Goal: Task Accomplishment & Management: Manage account settings

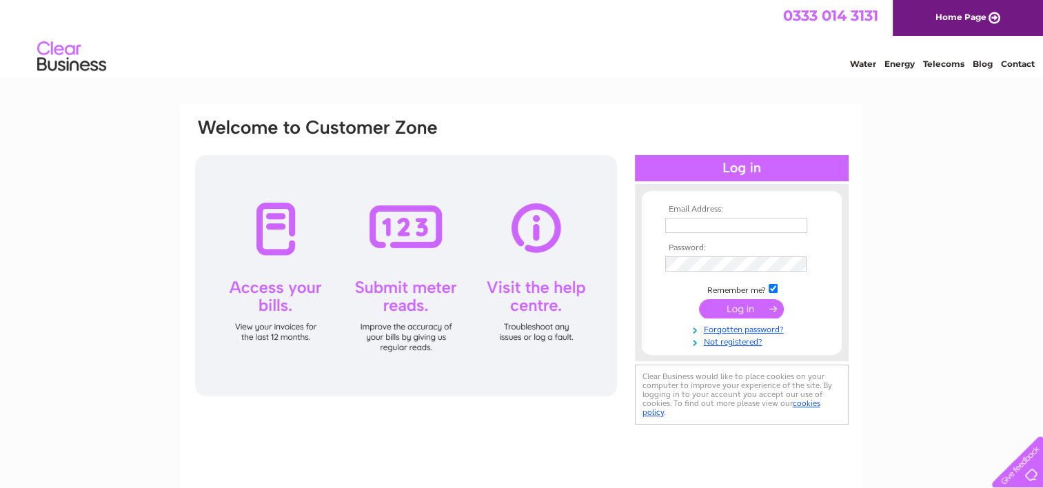
type input "ledgers@smashburger.co.uk"
click at [747, 311] on input "submit" at bounding box center [741, 308] width 85 height 19
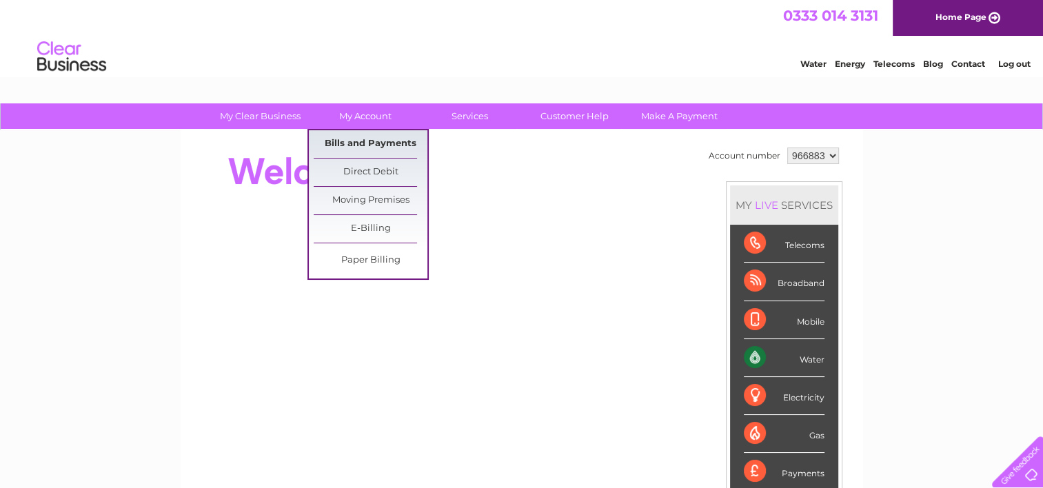
click at [364, 139] on link "Bills and Payments" at bounding box center [371, 144] width 114 height 28
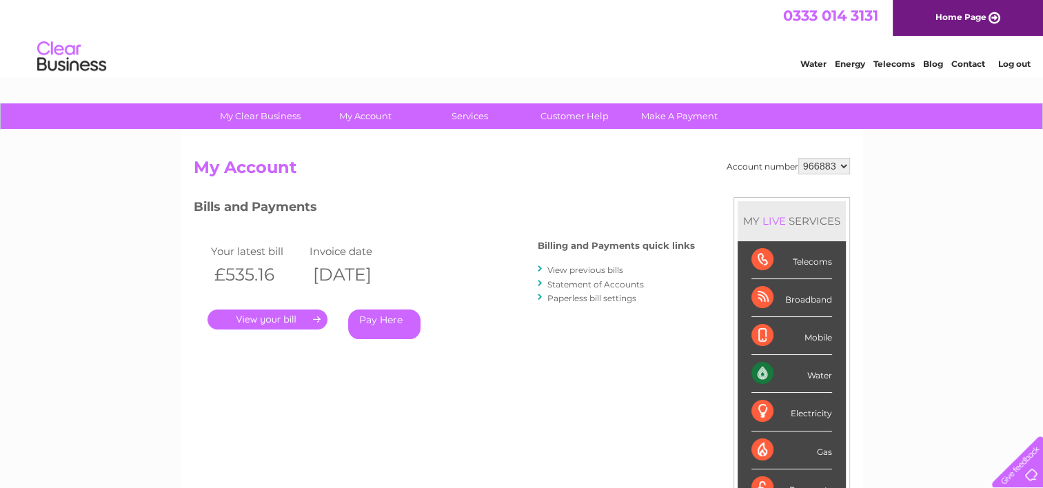
click at [275, 321] on link "." at bounding box center [267, 320] width 120 height 20
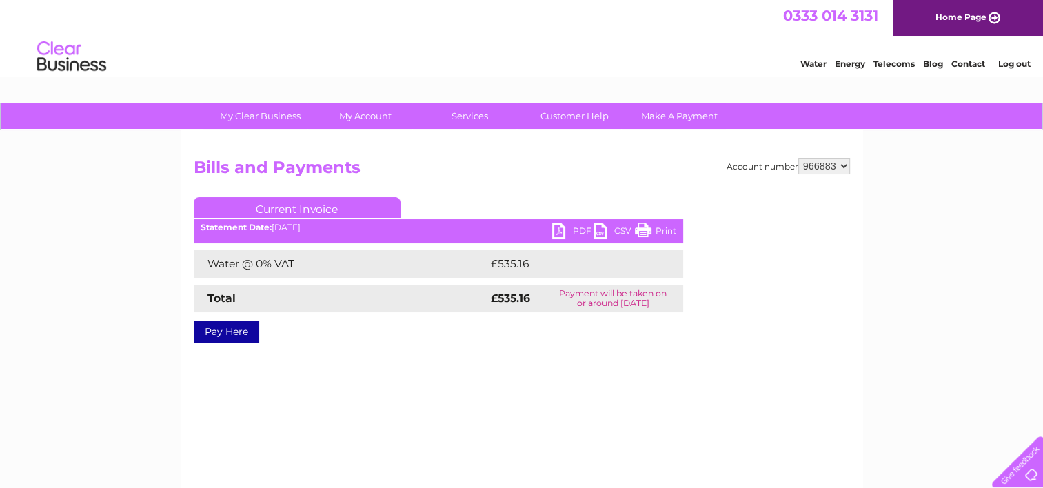
click at [579, 226] on link "PDF" at bounding box center [572, 233] width 41 height 20
